Goal: Information Seeking & Learning: Learn about a topic

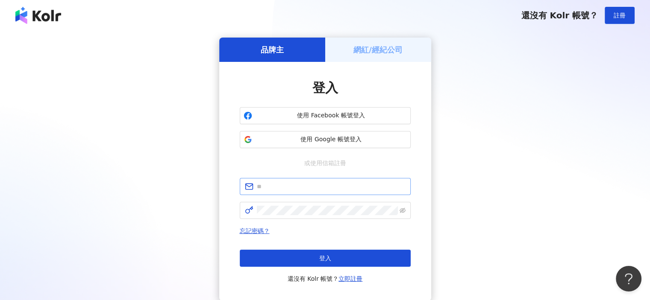
click at [313, 180] on span at bounding box center [325, 186] width 171 height 17
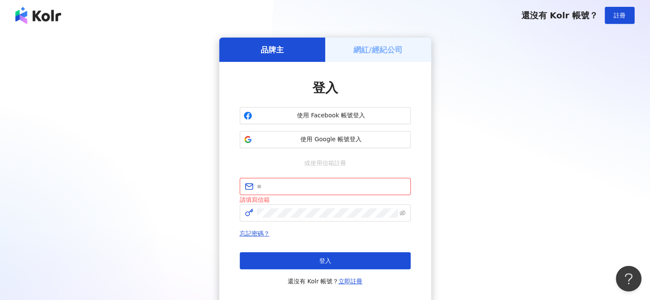
paste input "**********"
type input "**********"
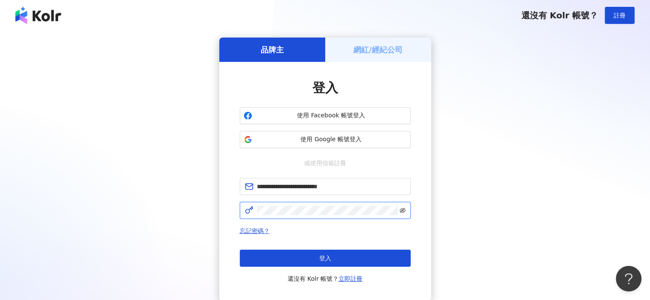
click at [403, 213] on icon "eye-invisible" at bounding box center [402, 211] width 6 height 6
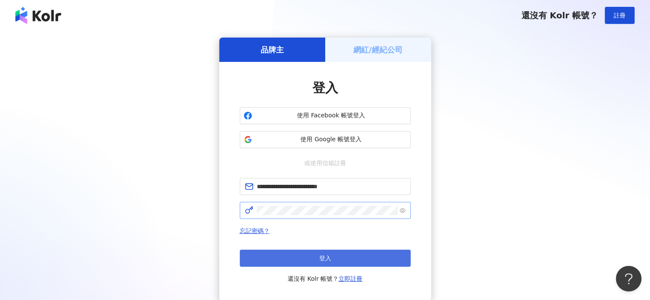
click at [294, 263] on button "登入" at bounding box center [325, 258] width 171 height 17
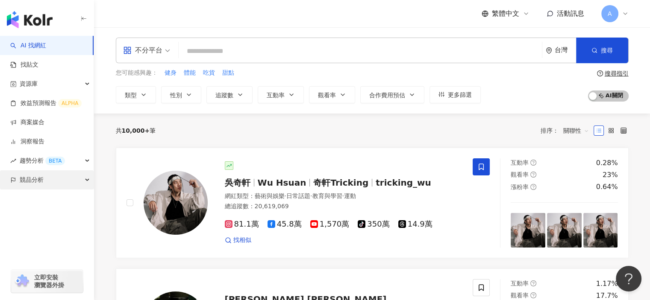
click at [33, 182] on span "競品分析" at bounding box center [32, 179] width 24 height 19
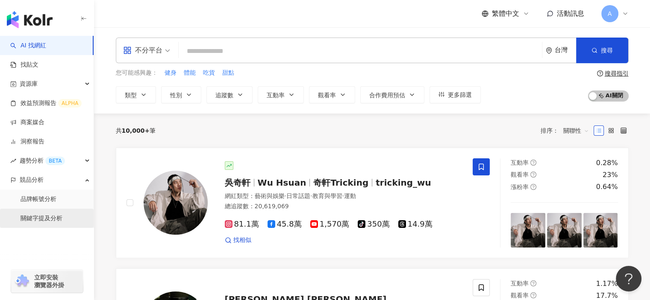
click at [47, 223] on link "關鍵字提及分析" at bounding box center [42, 218] width 42 height 9
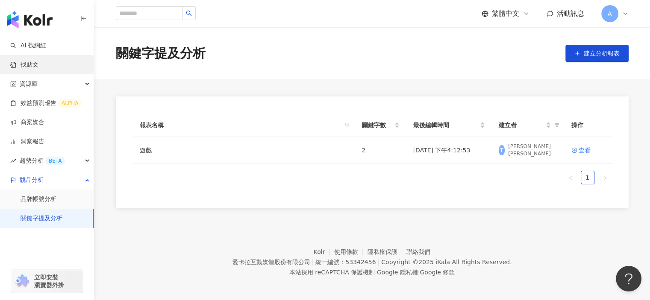
click at [37, 66] on link "找貼文" at bounding box center [24, 65] width 28 height 9
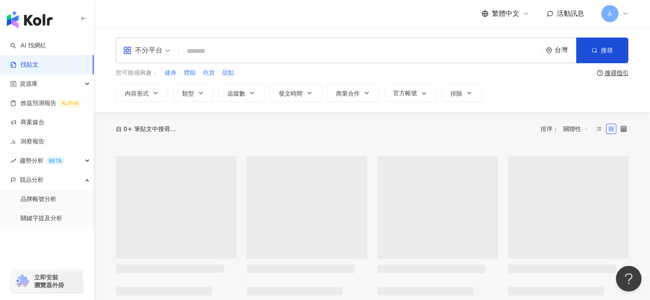
click at [212, 47] on input "search" at bounding box center [360, 51] width 356 height 18
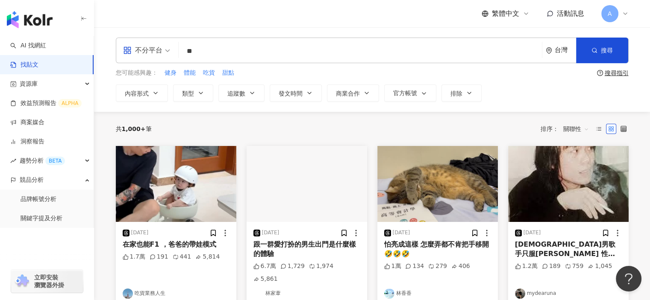
type input "*"
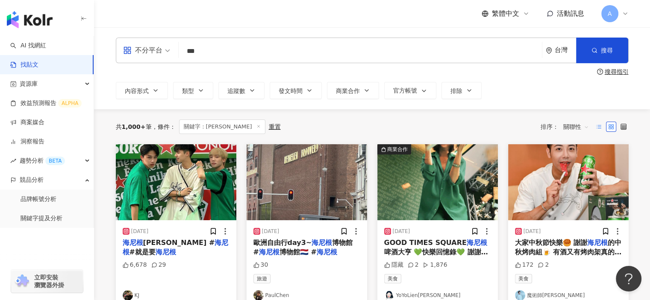
click at [595, 123] on label at bounding box center [598, 127] width 10 height 10
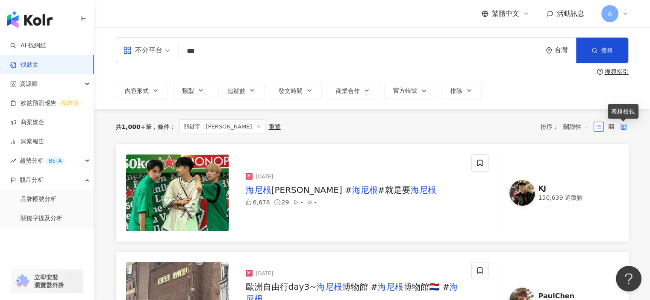
click at [624, 126] on icon at bounding box center [623, 127] width 6 height 6
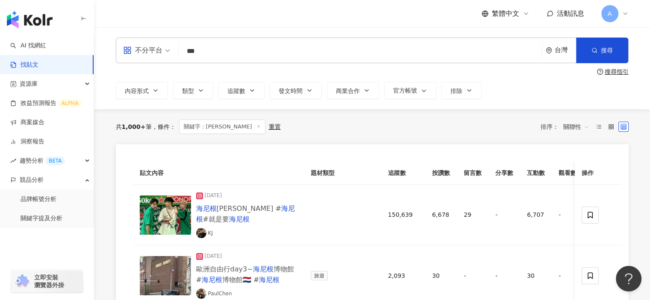
click at [586, 127] on span "關聯性" at bounding box center [576, 127] width 26 height 14
click at [575, 218] on div "發文時間" at bounding box center [577, 216] width 24 height 9
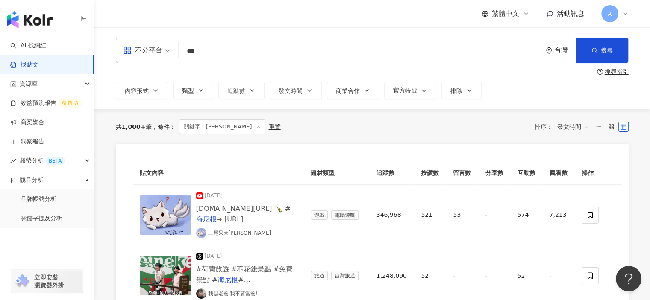
click at [234, 58] on input "***" at bounding box center [360, 51] width 356 height 18
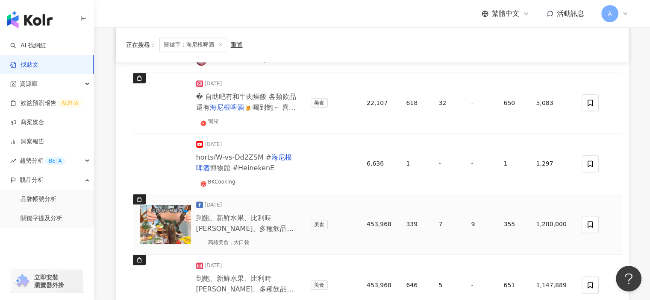
scroll to position [683, 0]
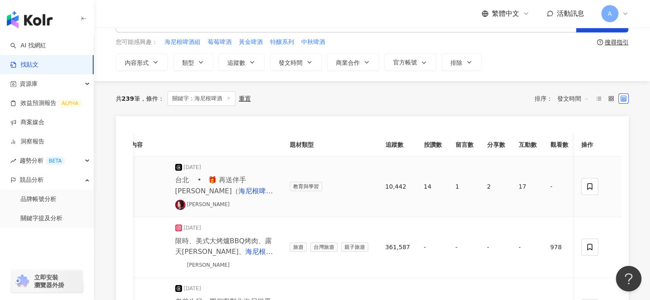
scroll to position [0, 0]
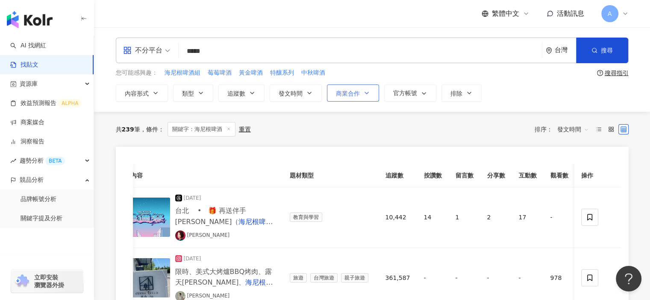
click at [358, 94] on span "商業合作" at bounding box center [348, 93] width 24 height 7
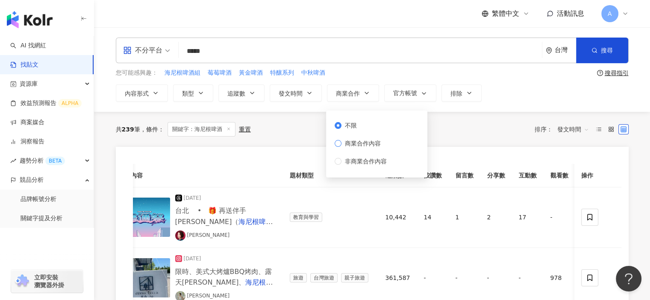
click at [344, 144] on span "商業合作內容" at bounding box center [362, 143] width 43 height 9
click at [473, 123] on div "共 239 筆 條件 ： 關鍵字：海尼根啤酒 重置 排序： 發文時間" at bounding box center [372, 129] width 513 height 15
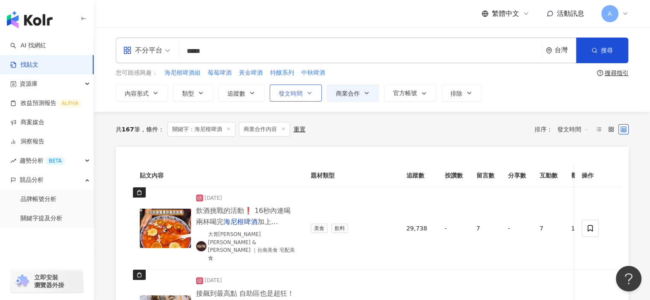
click at [306, 96] on icon "button" at bounding box center [309, 93] width 7 height 7
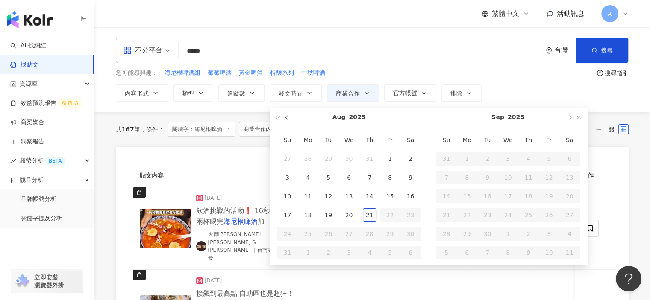
click at [287, 117] on span "button" at bounding box center [287, 118] width 4 height 4
click at [277, 117] on span "button" at bounding box center [278, 118] width 4 height 4
click at [581, 120] on button "button" at bounding box center [578, 117] width 9 height 19
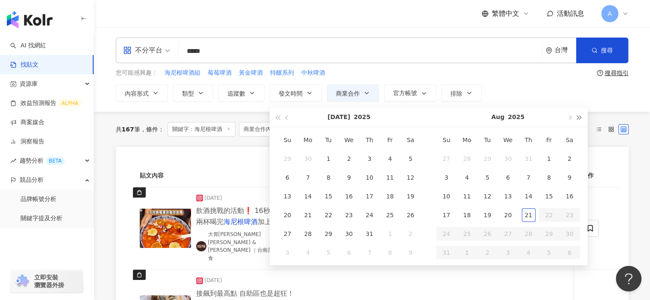
click at [581, 120] on button "button" at bounding box center [578, 117] width 9 height 19
click at [554, 97] on div "內容形式 類型 追蹤數 發文時間 [DATE] Su Mo Tu We Th Fr Sa 28 29 30 1 2 3 4 5 6 7 8 9 10 11 1…" at bounding box center [372, 93] width 513 height 17
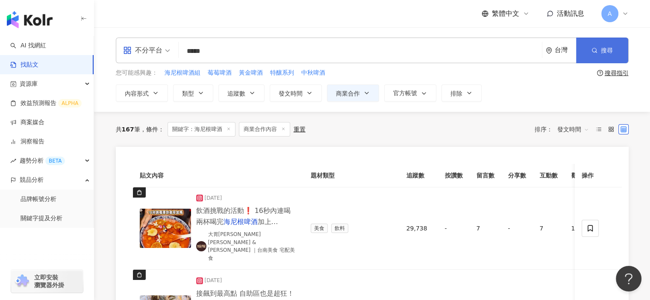
click at [601, 42] on button "搜尋" at bounding box center [602, 51] width 52 height 26
click at [167, 51] on span "不分平台" at bounding box center [146, 51] width 47 height 14
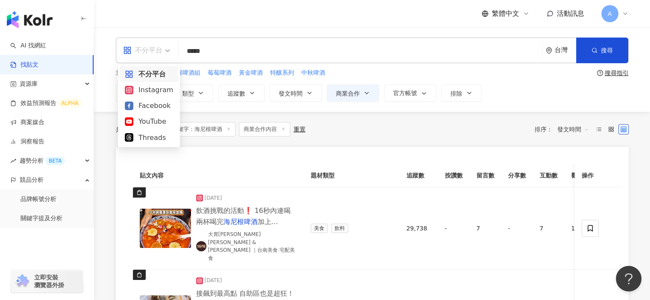
click at [156, 72] on div "不分平台" at bounding box center [149, 74] width 48 height 11
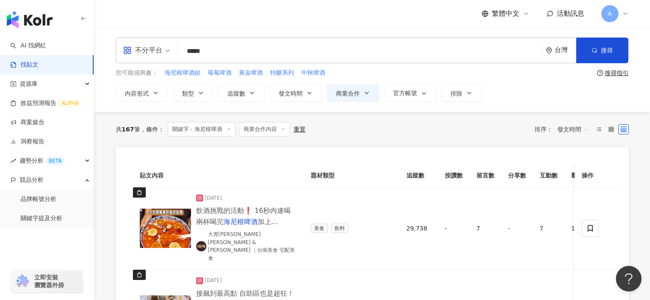
click at [236, 54] on input "*****" at bounding box center [360, 51] width 356 height 18
drag, startPoint x: 243, startPoint y: 52, endPoint x: 183, endPoint y: 52, distance: 59.8
click at [183, 52] on input "*****" at bounding box center [360, 51] width 356 height 18
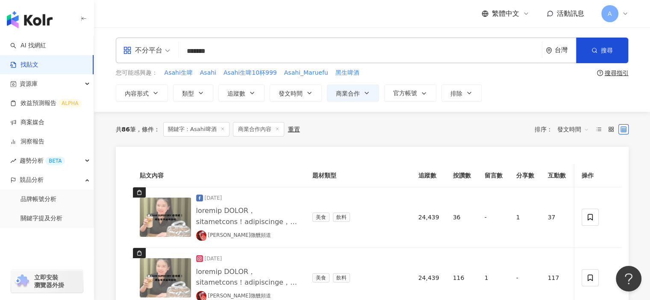
drag, startPoint x: 228, startPoint y: 53, endPoint x: 173, endPoint y: 49, distance: 55.7
click at [173, 49] on div "不分平台 Asahi啤酒 ******* 台灣 搜尋" at bounding box center [372, 51] width 513 height 26
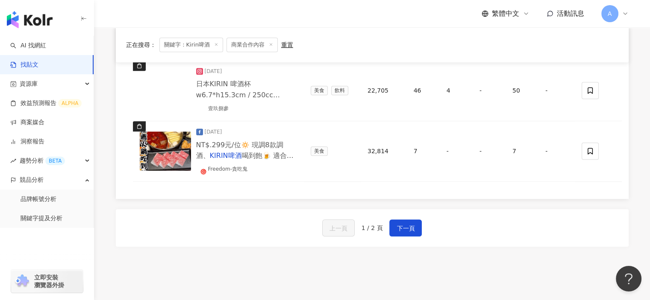
scroll to position [683, 0]
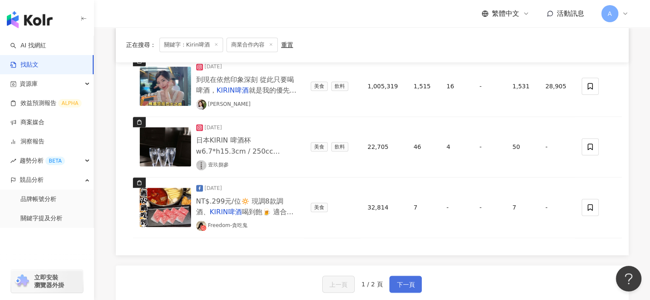
click at [418, 286] on button "下一頁" at bounding box center [405, 284] width 32 height 17
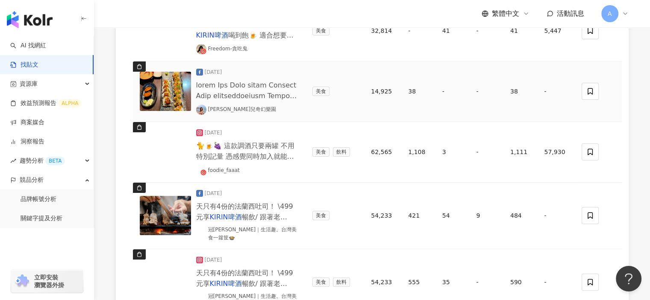
scroll to position [200, 0]
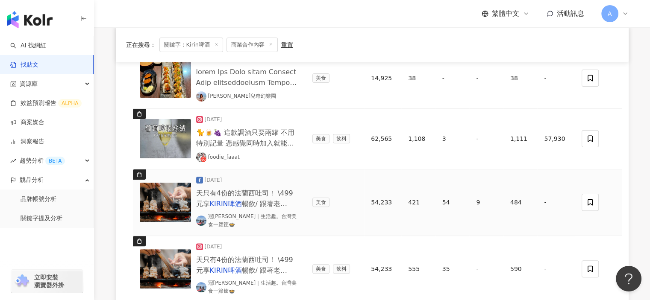
click at [249, 206] on span "暢飲/ 跟著老[PERSON_NAME]吃串燒！" at bounding box center [241, 209] width 91 height 19
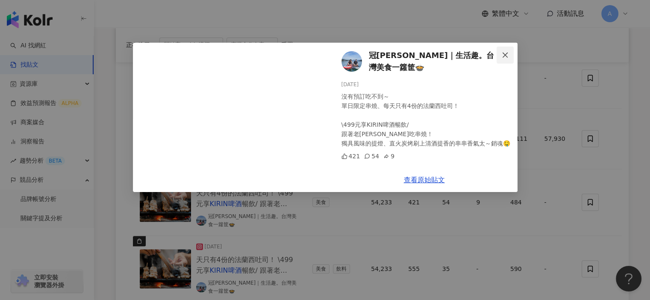
click at [509, 61] on button "Close" at bounding box center [504, 55] width 17 height 17
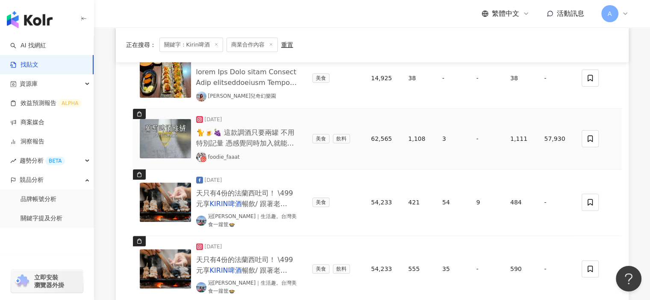
click at [262, 138] on span "🐈🍺🍇 這款調酒只要兩罐 不用特別記量 憑感覺同時加入就能完成 啤酒的苦 葡萄氣泡酒的甜 真的快給我去喝欸 重點是這杯的影子 未免也太浪漫了吧 懶得跑酒吧 那…" at bounding box center [247, 192] width 103 height 126
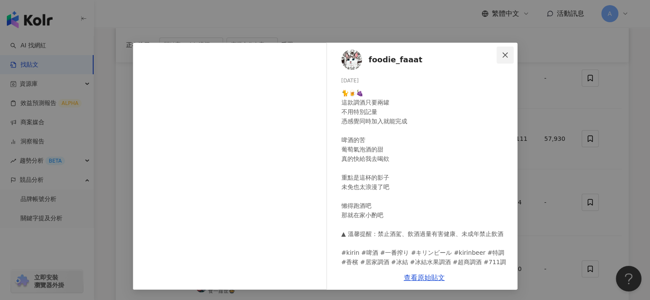
click at [501, 55] on span "Close" at bounding box center [504, 55] width 17 height 7
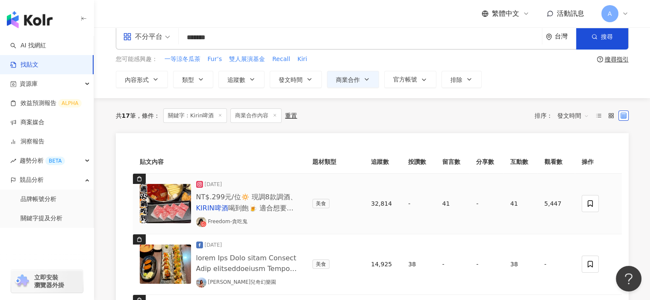
scroll to position [0, 0]
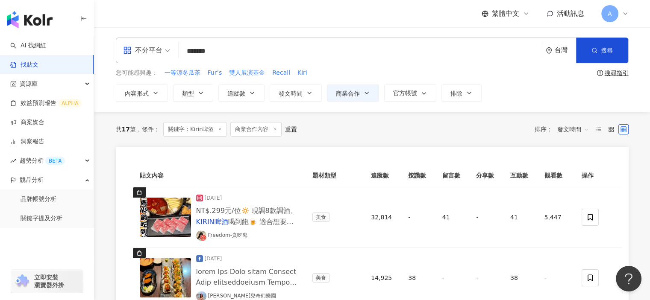
drag, startPoint x: 200, startPoint y: 50, endPoint x: 181, endPoint y: 52, distance: 19.3
click at [182, 52] on input "*******" at bounding box center [360, 51] width 356 height 18
type input "****"
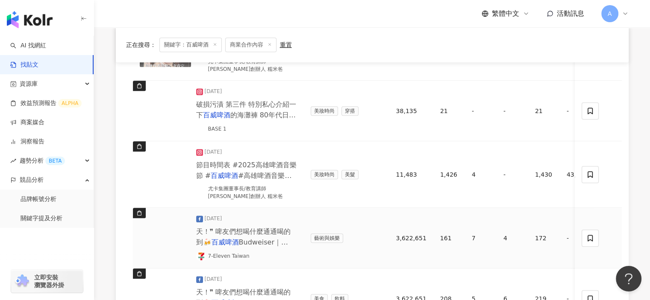
scroll to position [812, 0]
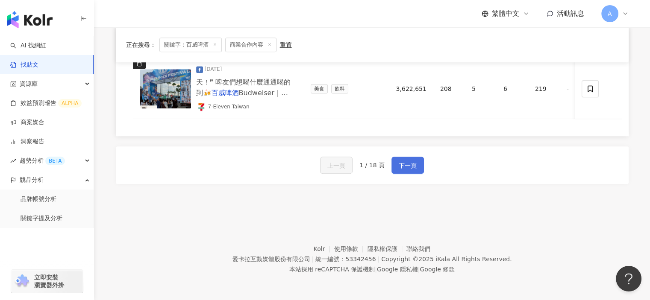
click at [402, 165] on span "下一頁" at bounding box center [408, 166] width 18 height 10
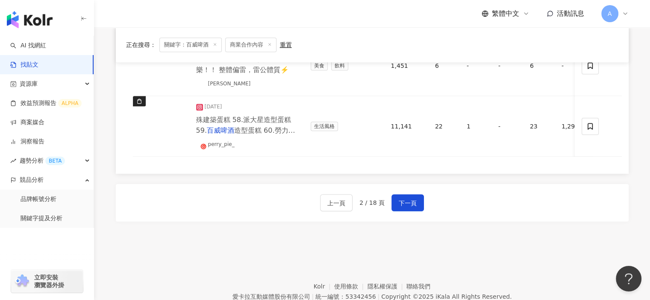
scroll to position [726, 0]
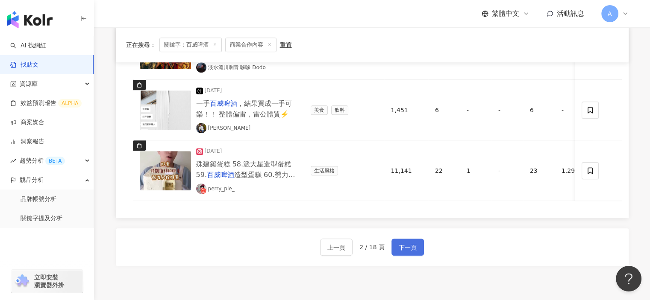
click at [405, 247] on span "下一頁" at bounding box center [408, 248] width 18 height 10
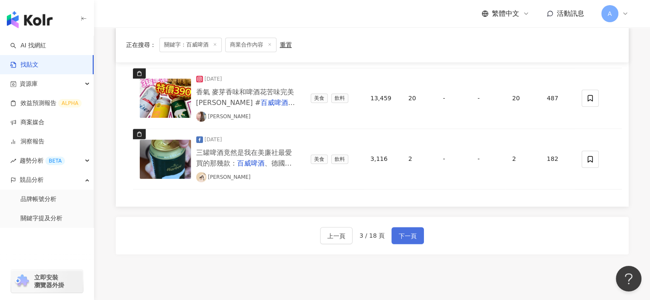
click at [406, 236] on span "下一頁" at bounding box center [408, 236] width 18 height 10
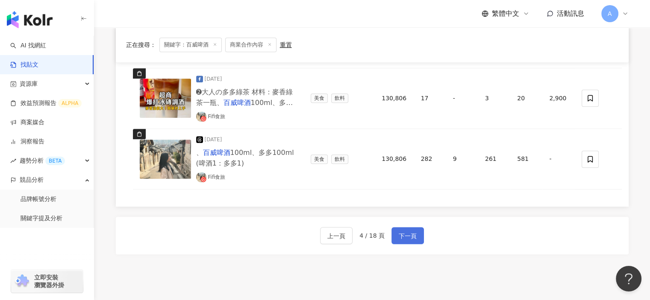
click at [406, 236] on span "下一頁" at bounding box center [408, 236] width 18 height 10
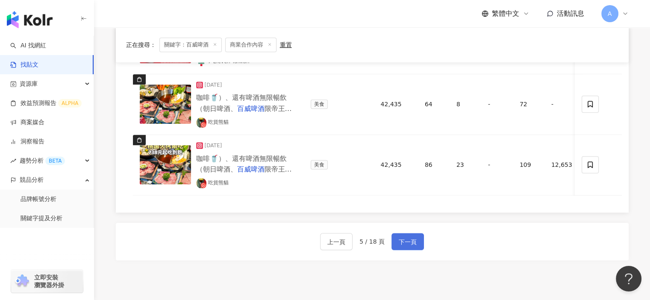
click at [406, 246] on span "下一頁" at bounding box center [408, 242] width 18 height 10
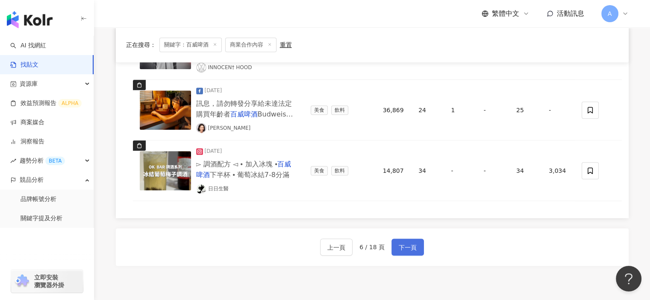
click at [406, 246] on div "上一頁 6 / 18 頁 下一頁" at bounding box center [372, 248] width 513 height 38
click at [407, 243] on span "下一頁" at bounding box center [408, 248] width 18 height 10
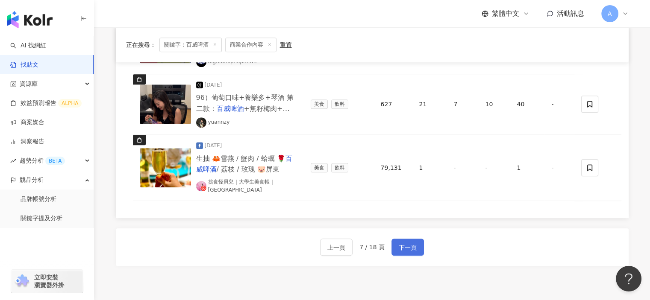
click at [407, 239] on button "下一頁" at bounding box center [407, 247] width 32 height 17
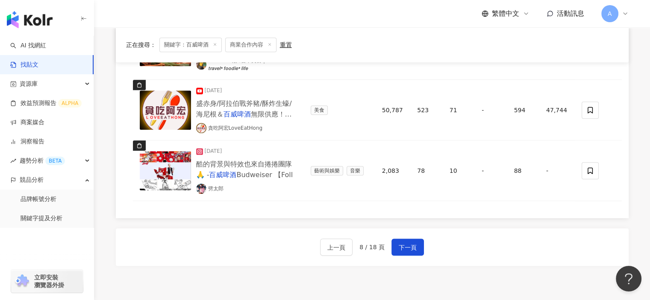
click at [408, 256] on div "上一頁 8 / 18 頁 下一頁" at bounding box center [372, 248] width 513 height 38
click at [408, 245] on span "下一頁" at bounding box center [408, 248] width 18 height 10
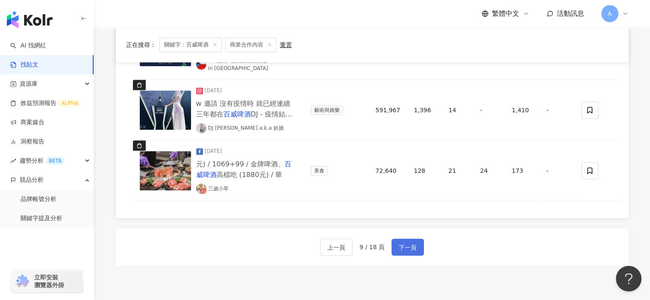
click at [408, 245] on span "下一頁" at bounding box center [408, 248] width 18 height 10
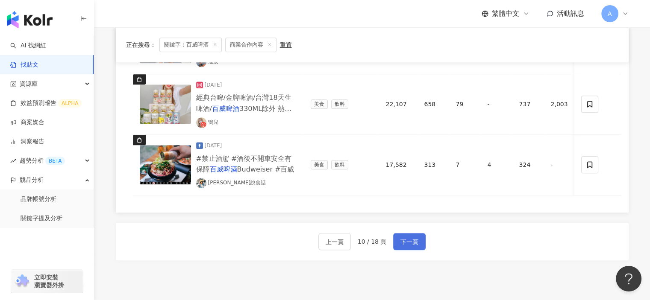
click at [408, 245] on span "下一頁" at bounding box center [409, 242] width 18 height 10
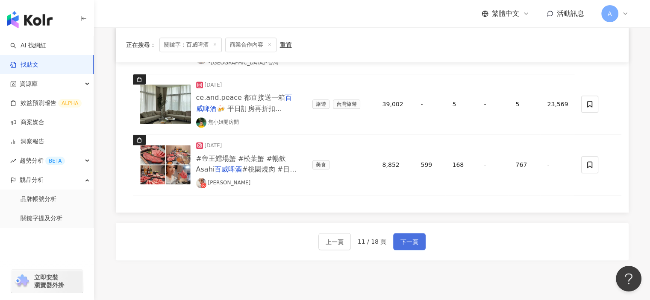
click at [408, 245] on span "下一頁" at bounding box center [409, 242] width 18 height 10
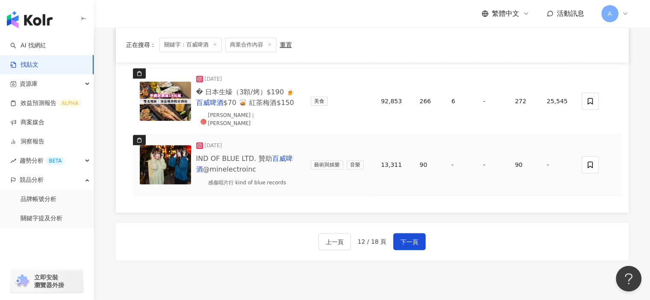
click at [283, 155] on mark "百威啤酒" at bounding box center [244, 164] width 97 height 19
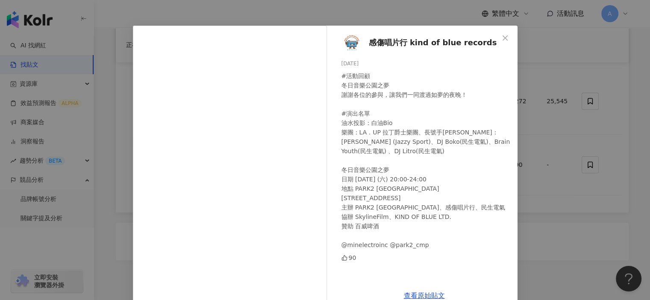
scroll to position [0, 0]
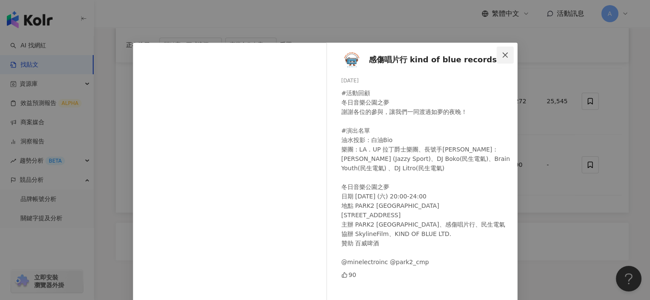
click at [501, 53] on icon "close" at bounding box center [504, 55] width 7 height 7
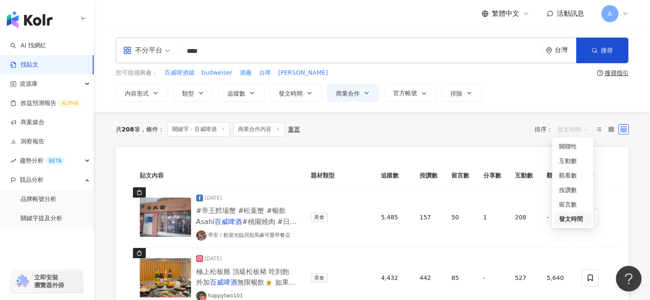
click at [573, 134] on span "發文時間" at bounding box center [573, 130] width 32 height 14
click at [569, 218] on div "發文時間" at bounding box center [572, 218] width 27 height 9
click at [572, 128] on span "發文時間" at bounding box center [573, 130] width 32 height 14
click at [572, 145] on div "關聯性" at bounding box center [572, 146] width 27 height 9
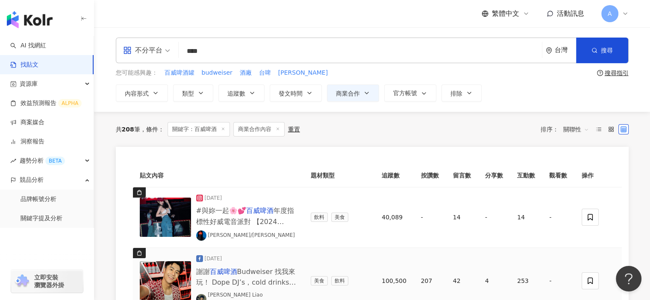
click at [254, 275] on span "Budweiser 找我來玩！ Dope DJ’s，cold drinks and good vibes 🫨😍 你們週末在幹嘛？？ 約喝嗎🍺報名 👀😂 #" at bounding box center [246, 293] width 100 height 51
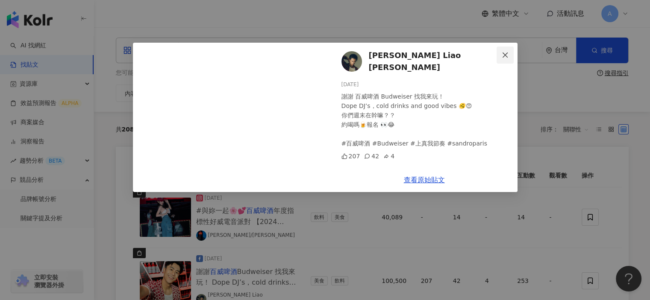
click at [509, 51] on button "Close" at bounding box center [504, 55] width 17 height 17
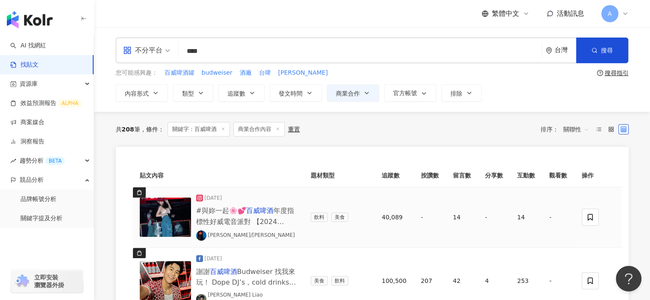
click at [284, 207] on span "年度指標性好威電音派對 【2024 BUDXVIBE by [PERSON_NAME] & WISH YOU A GOOD LIFE】❤️🤍🎶 - #budx…" at bounding box center [245, 248] width 98 height 83
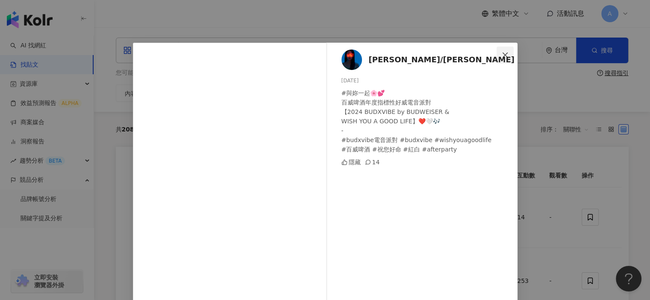
click at [502, 53] on icon "close" at bounding box center [504, 55] width 7 height 7
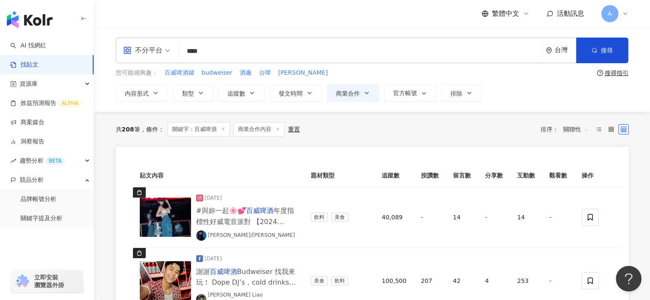
click at [620, 8] on div "A" at bounding box center [614, 13] width 27 height 17
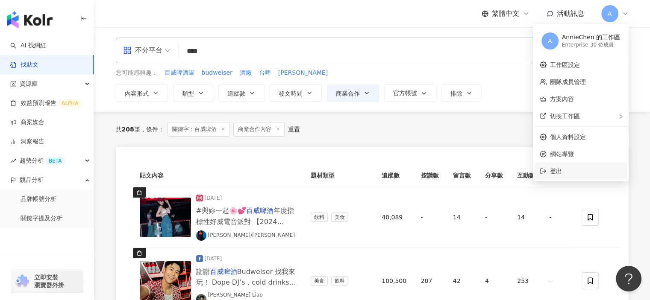
click at [565, 167] on span "登出" at bounding box center [586, 171] width 72 height 9
